Goal: Information Seeking & Learning: Learn about a topic

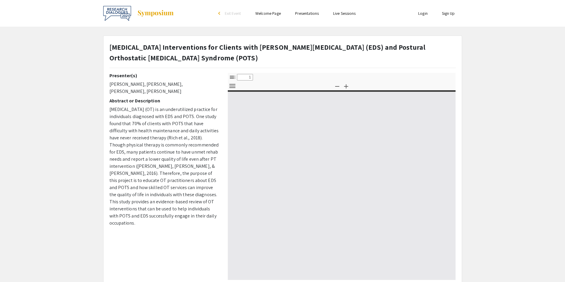
select select "custom"
type input "0"
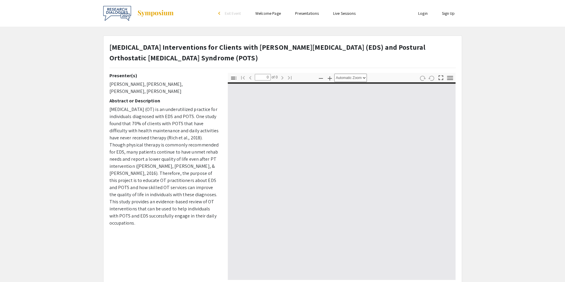
select select "custom"
type input "1"
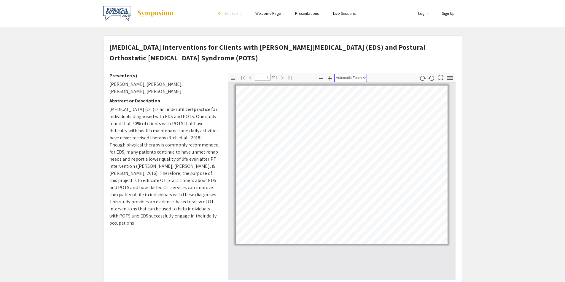
click at [363, 77] on select "Automatic Zoom Actual Size Page Fit Page Width 50% 100% 125% 150% 200% 300% 400…" at bounding box center [350, 78] width 33 height 8
click at [334, 74] on select "Automatic Zoom Actual Size Page Fit Page Width 50% 100% 125% 150% 200% 300% 400…" at bounding box center [350, 78] width 33 height 8
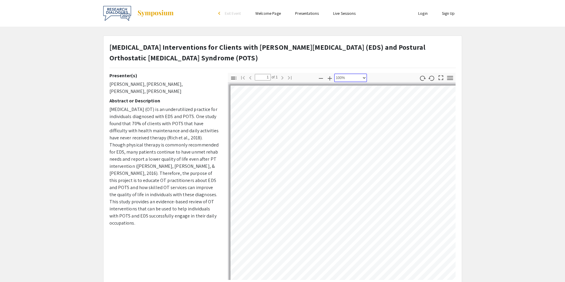
click at [363, 79] on select "Automatic Zoom Actual Size Page Fit Page Width 50% 100% 125% 150% 200% 300% 400…" at bounding box center [350, 78] width 33 height 8
select select "0.5"
click at [334, 74] on select "Automatic Zoom Actual Size Page Fit Page Width 50% 100% 125% 150% 200% 300% 400…" at bounding box center [350, 78] width 33 height 8
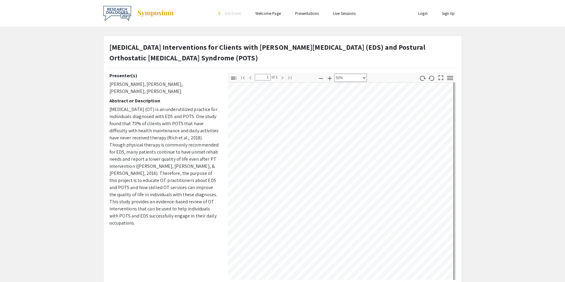
scroll to position [49, 465]
